Goal: Task Accomplishment & Management: Manage account settings

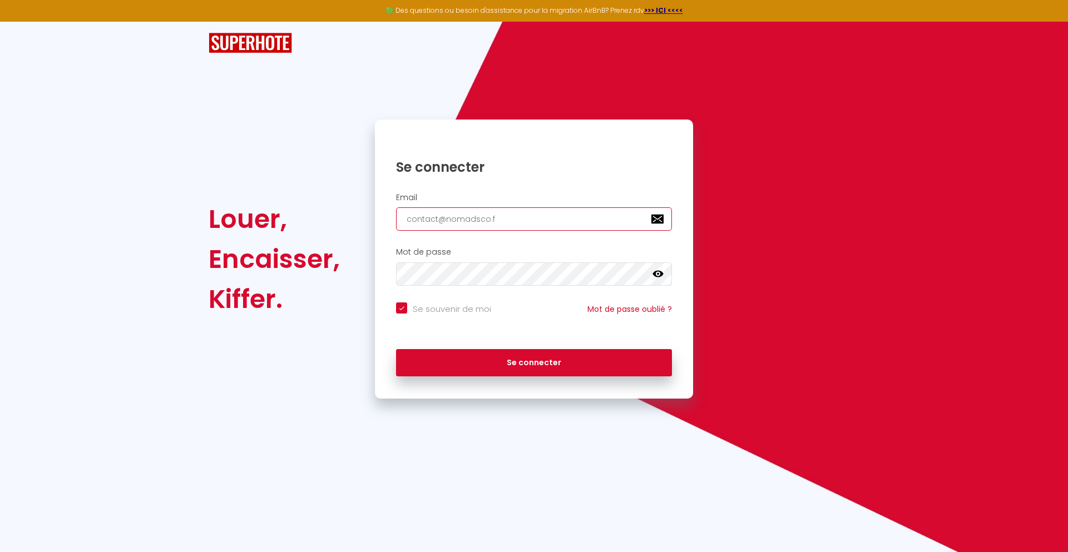
type input "[EMAIL_ADDRESS][DOMAIN_NAME]"
checkbox input "true"
type input "[EMAIL_ADDRESS][DOMAIN_NAME]"
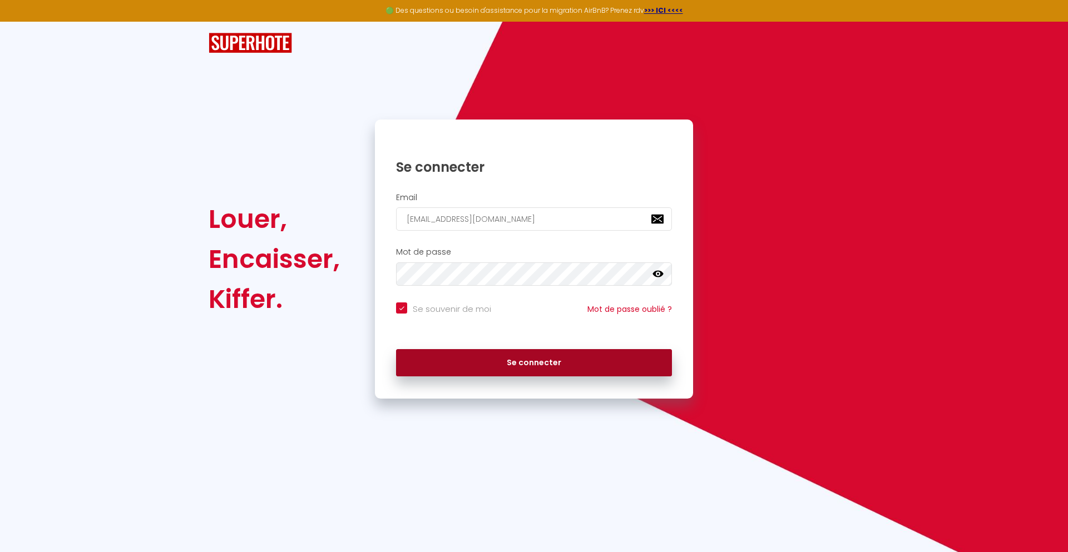
click at [534, 363] on button "Se connecter" at bounding box center [534, 363] width 276 height 28
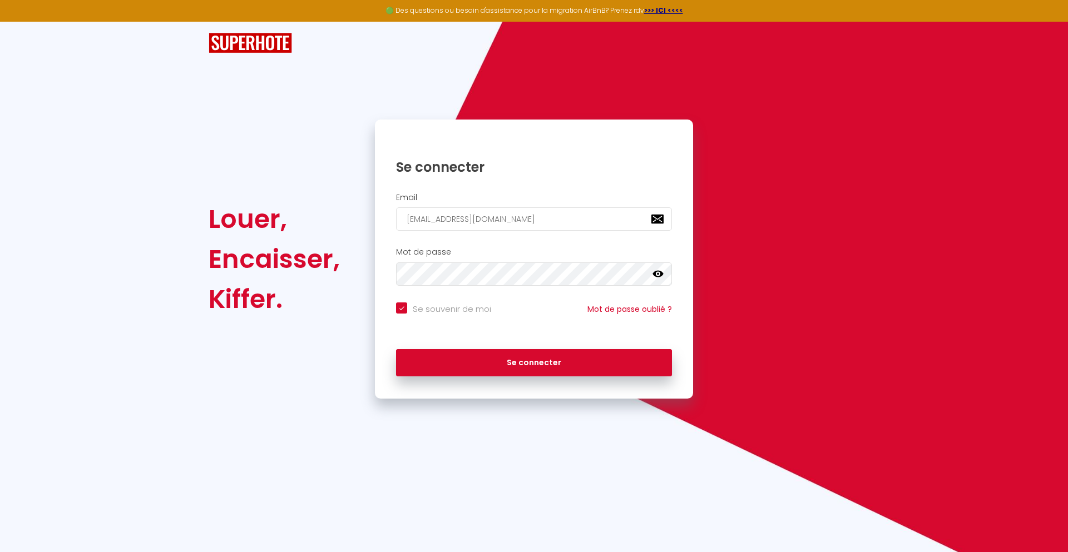
checkbox input "true"
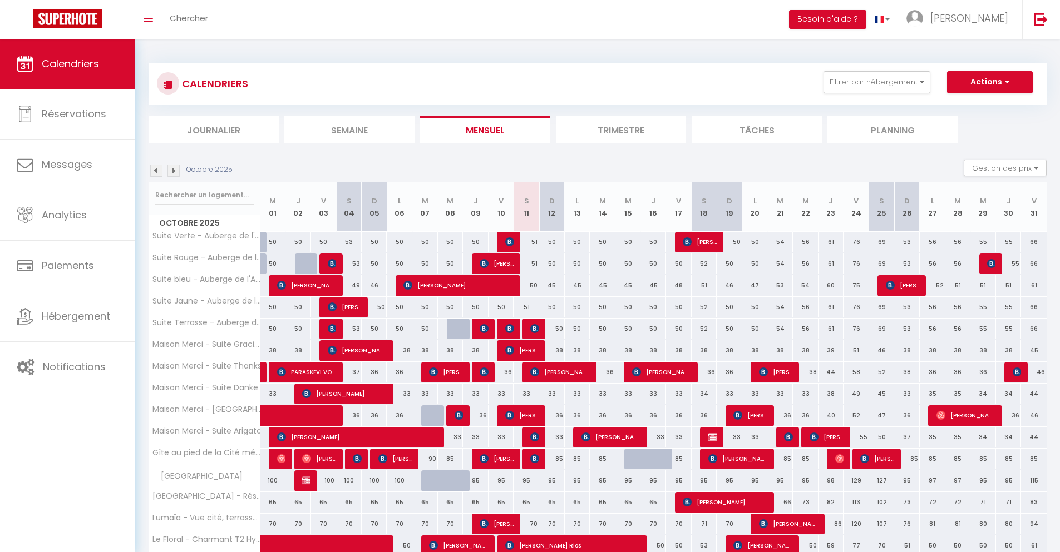
click at [214, 129] on li "Journalier" at bounding box center [214, 129] width 130 height 27
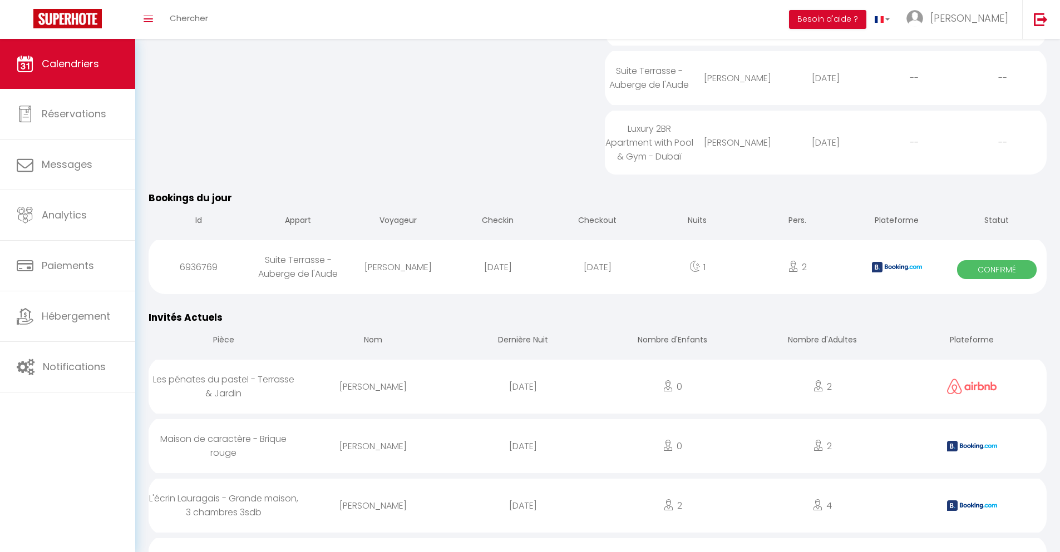
scroll to position [510, 0]
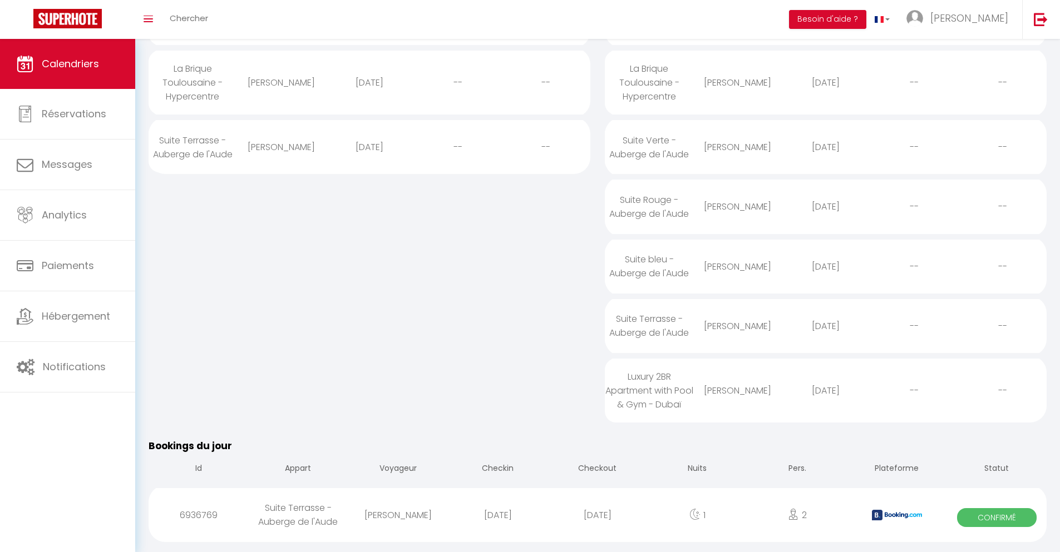
click at [597, 524] on div "[DATE]" at bounding box center [597, 515] width 100 height 36
select select "0"
select select "1"
select select
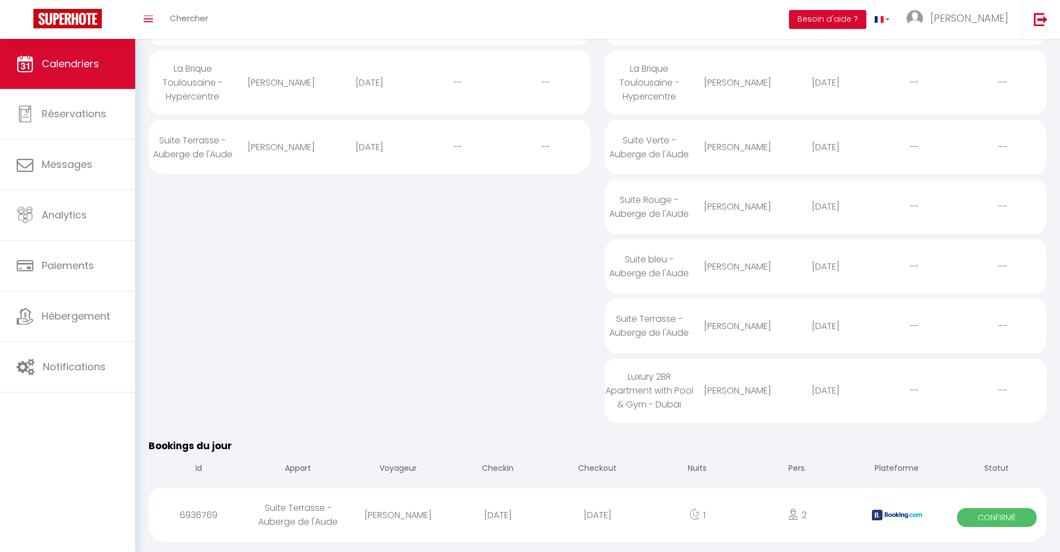
select select
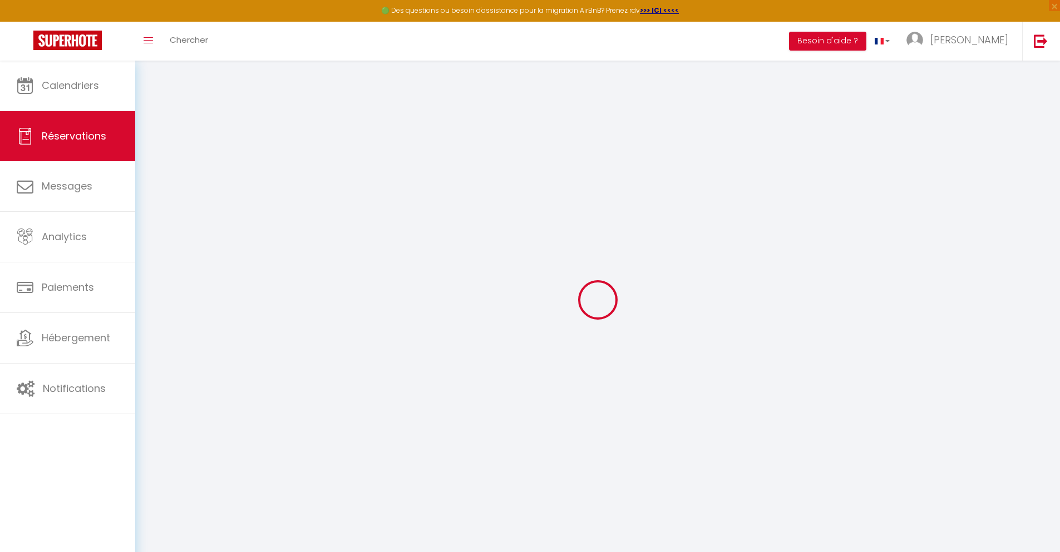
select select
checkbox input "false"
select select
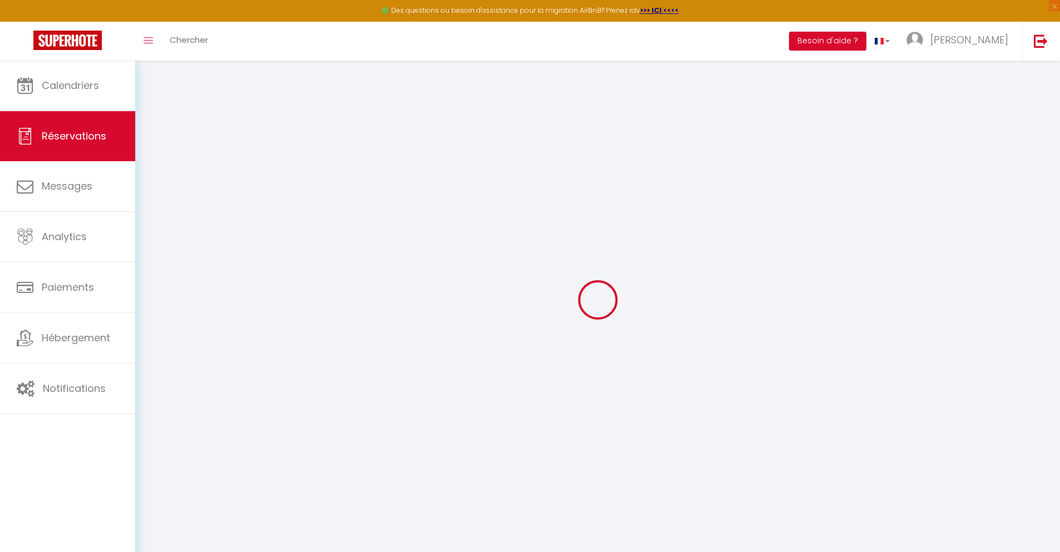
checkbox input "false"
type textarea "** THIS RESERVATION HAS BEEN PRE-PAID ** BOOKING NOTE : Payment charge is EUR 0…"
type input "28"
type input "5.78"
select select
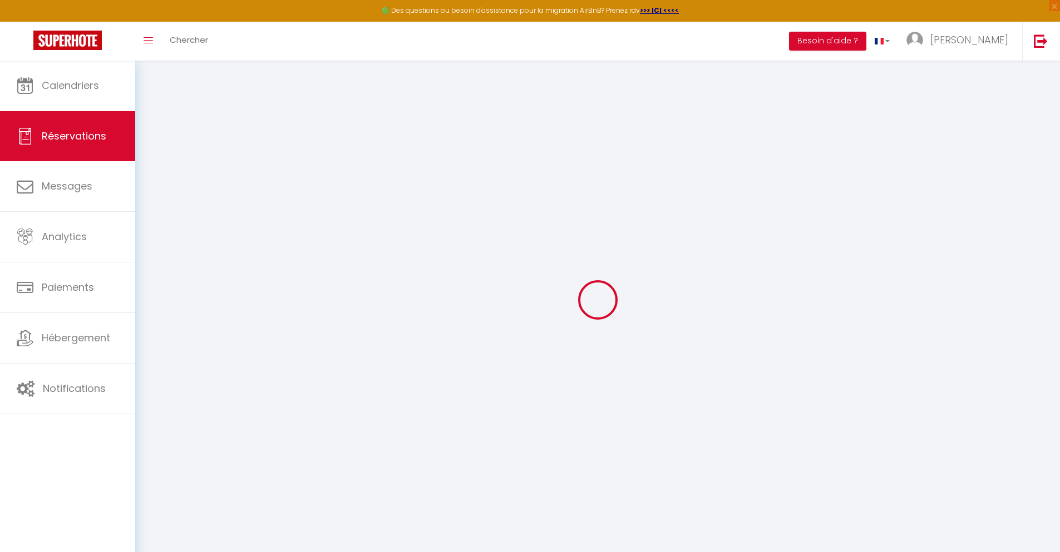
select select
checkbox input "false"
select select
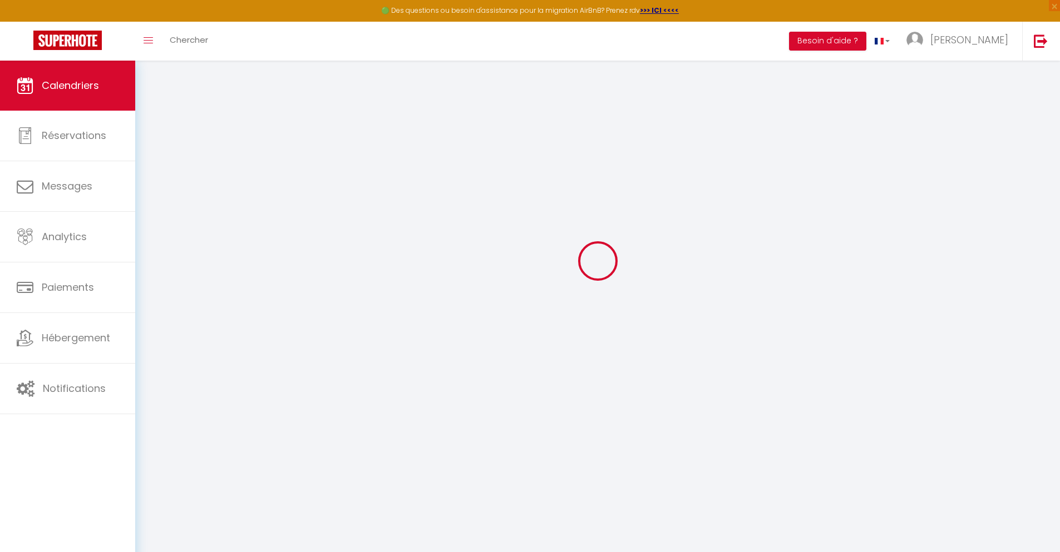
scroll to position [61, 0]
